Goal: Information Seeking & Learning: Learn about a topic

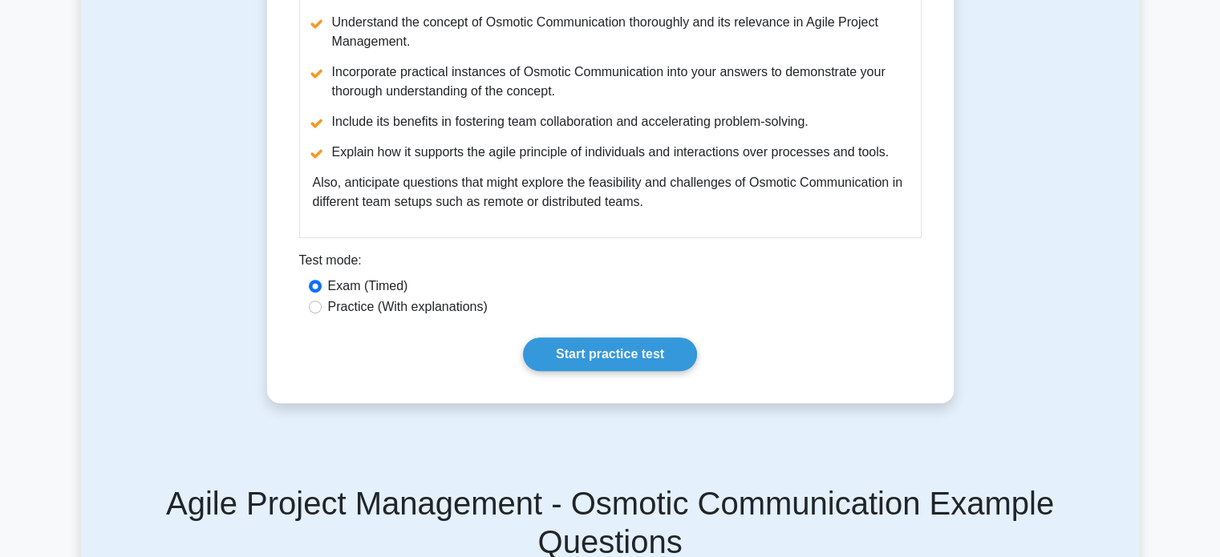
scroll to position [642, 0]
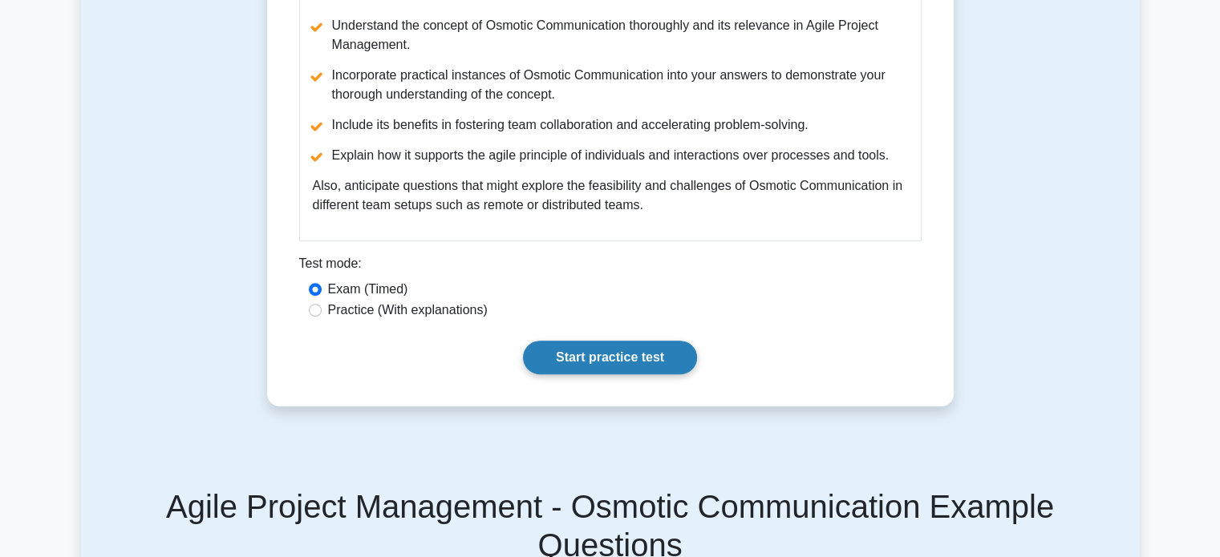
click at [584, 375] on link "Start practice test" at bounding box center [610, 358] width 174 height 34
click at [659, 375] on link "Start practice test" at bounding box center [610, 358] width 174 height 34
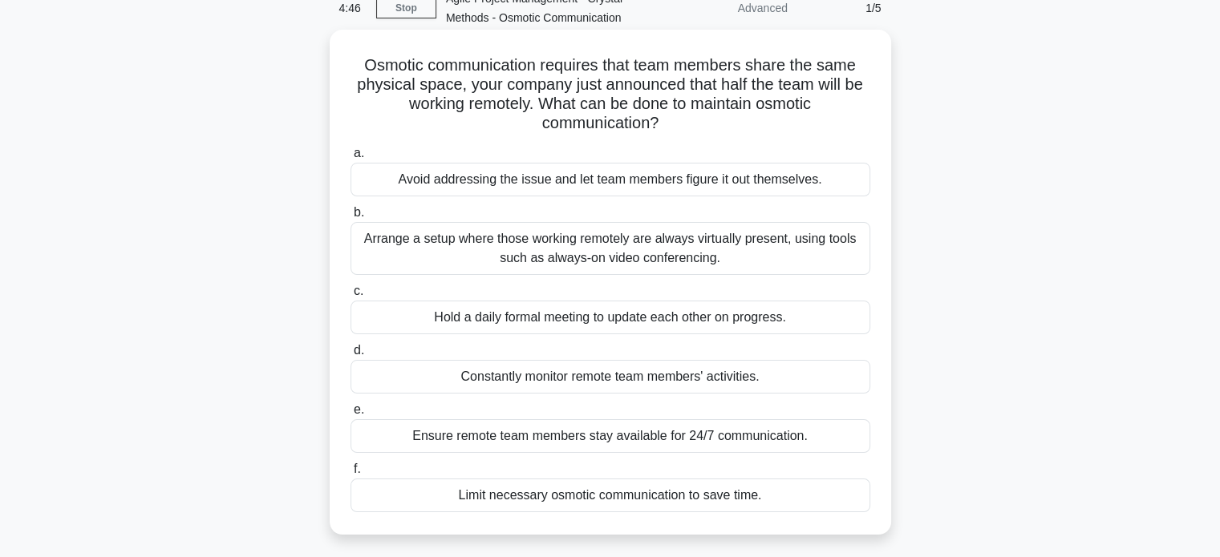
scroll to position [80, 0]
click at [476, 253] on div "Arrange a setup where those working remotely are always virtually present, usin…" at bounding box center [610, 247] width 520 height 53
click at [350, 217] on input "b. Arrange a setup where those working remotely are always virtually present, u…" at bounding box center [350, 212] width 0 height 10
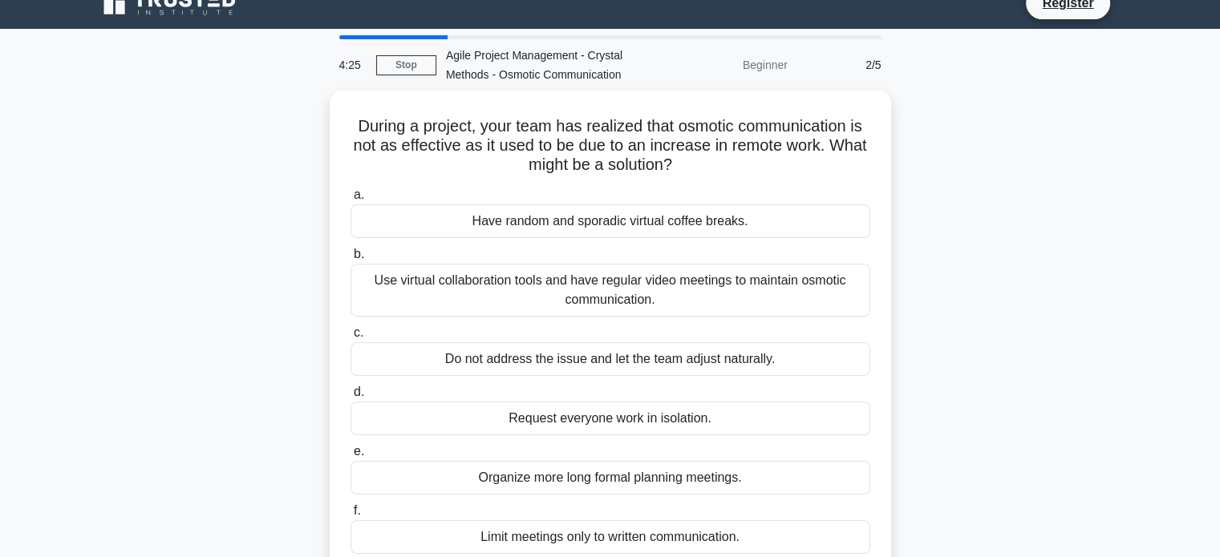
scroll to position [0, 0]
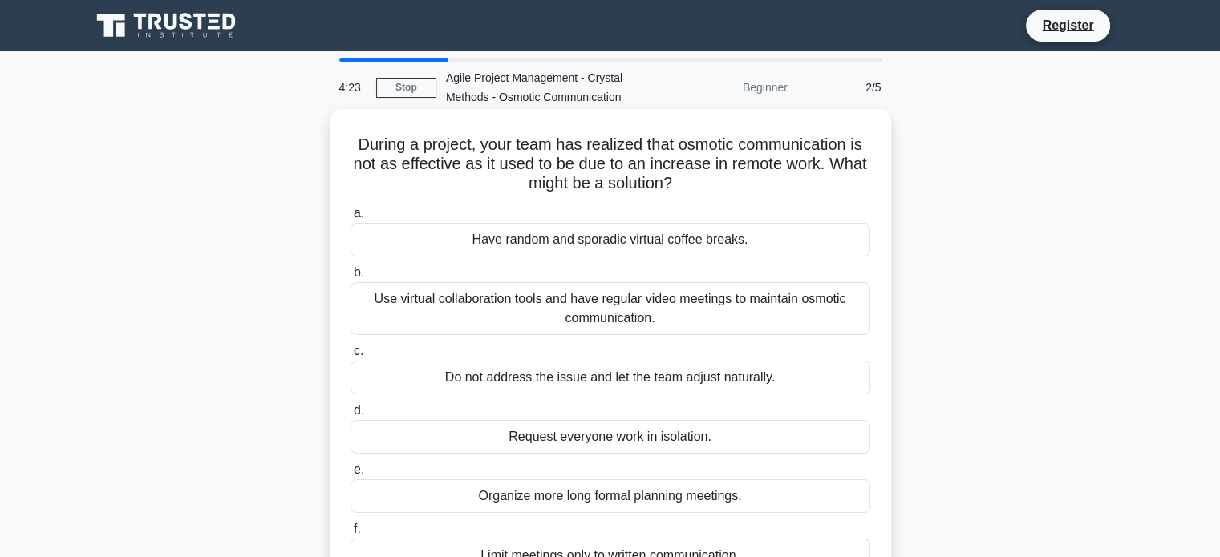
click at [469, 306] on div "Use virtual collaboration tools and have regular video meetings to maintain osm…" at bounding box center [610, 308] width 520 height 53
click at [350, 278] on input "b. Use virtual collaboration tools and have regular video meetings to maintain …" at bounding box center [350, 273] width 0 height 10
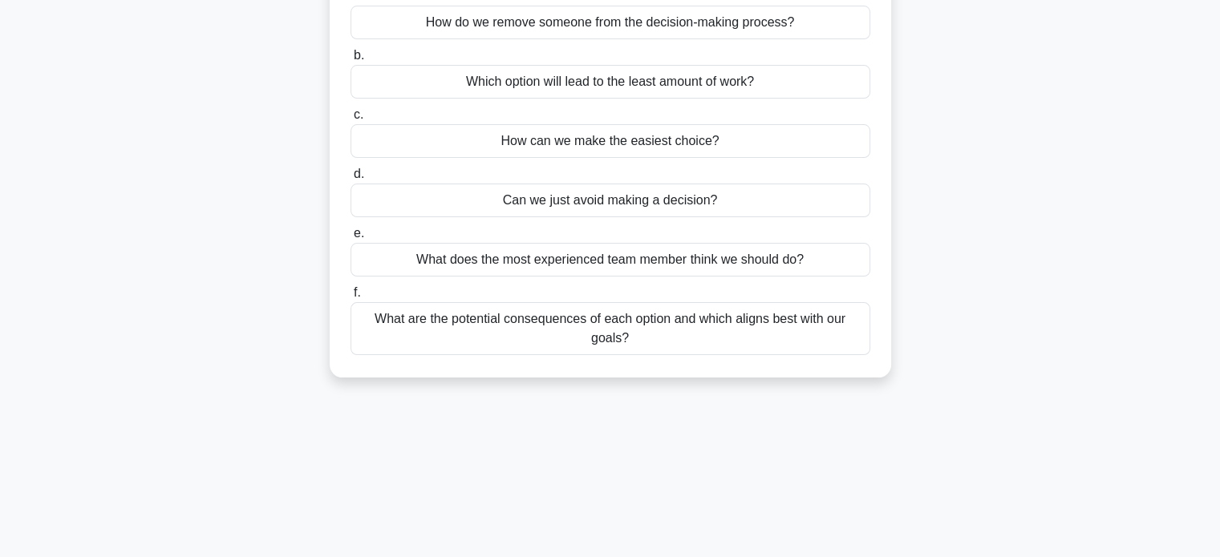
scroll to position [309, 0]
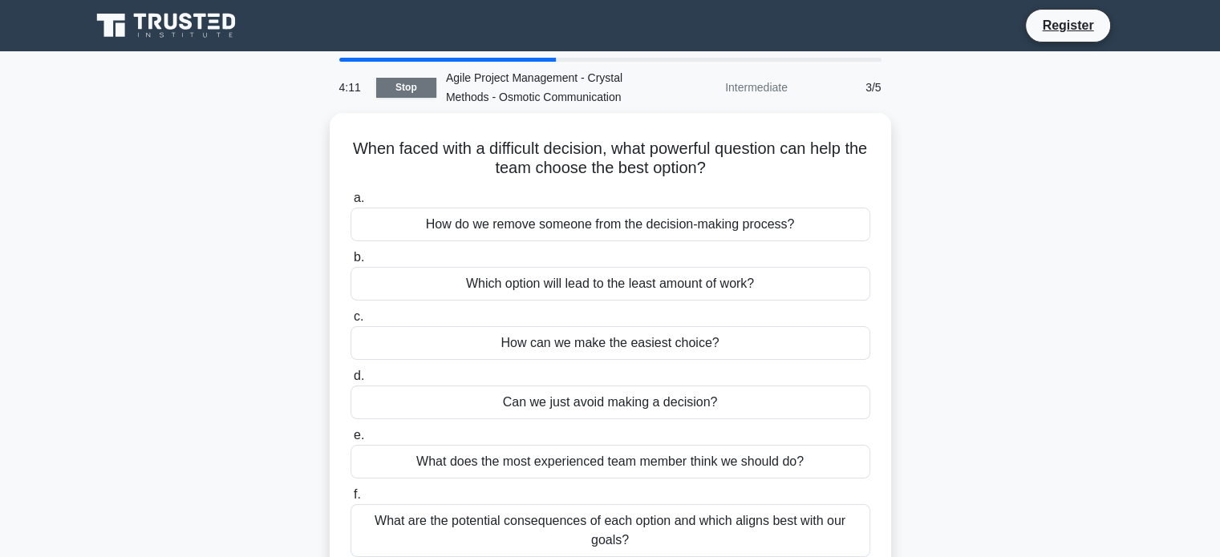
click at [419, 92] on link "Stop" at bounding box center [406, 88] width 60 height 20
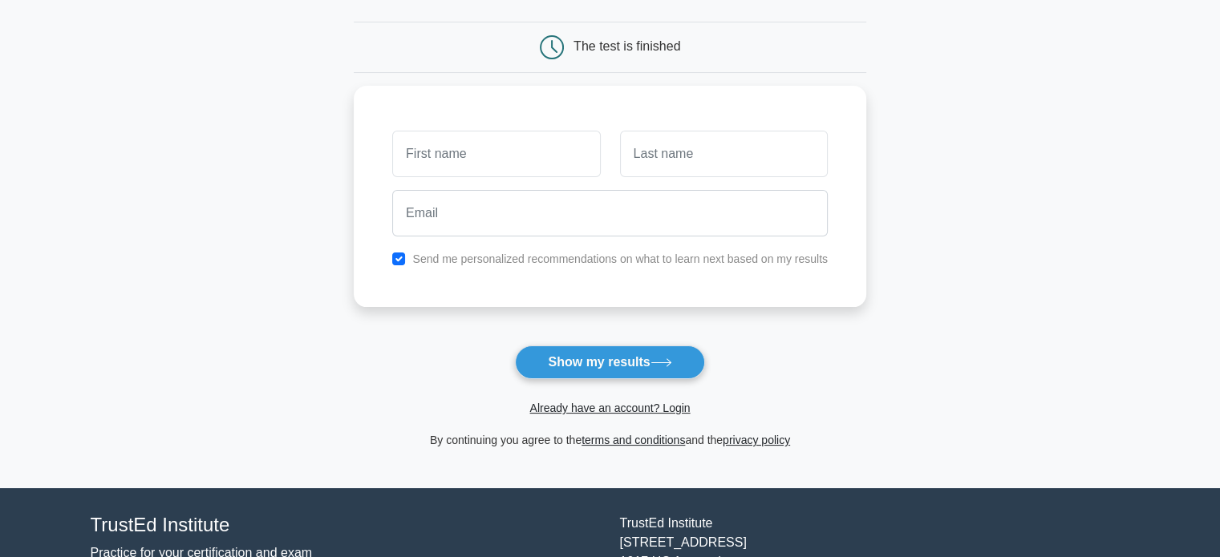
scroll to position [241, 0]
